Goal: Complete application form

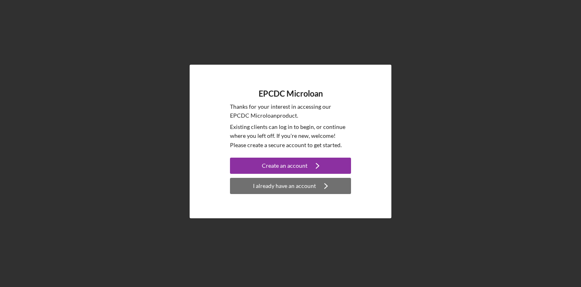
click at [325, 186] on icon "Icon/Navigate" at bounding box center [326, 186] width 20 height 20
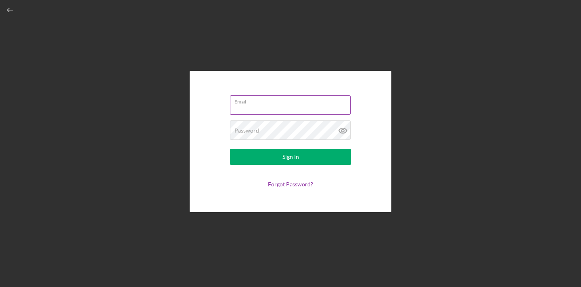
type input "[EMAIL_ADDRESS][DOMAIN_NAME]"
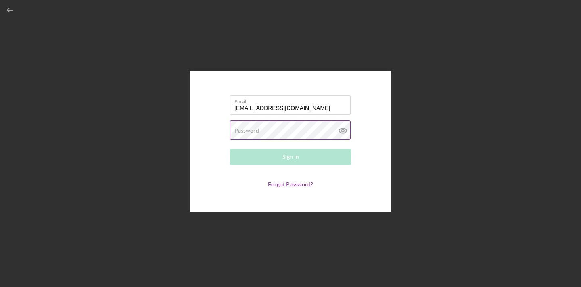
click at [285, 128] on div "Password Required" at bounding box center [290, 130] width 121 height 20
